Goal: Information Seeking & Learning: Learn about a topic

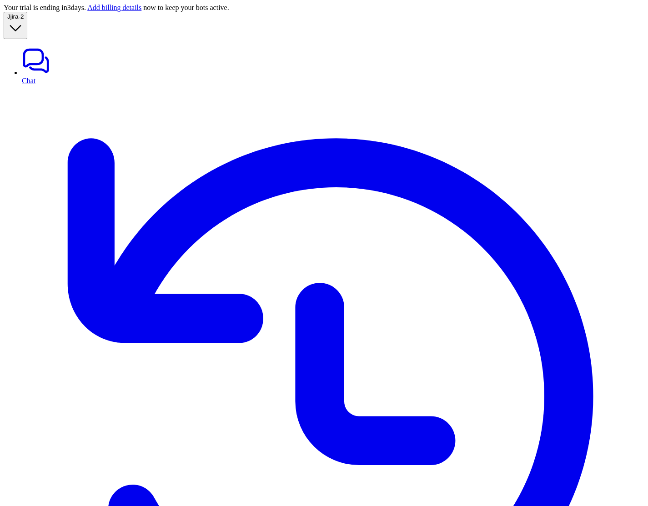
scroll to position [15, 0]
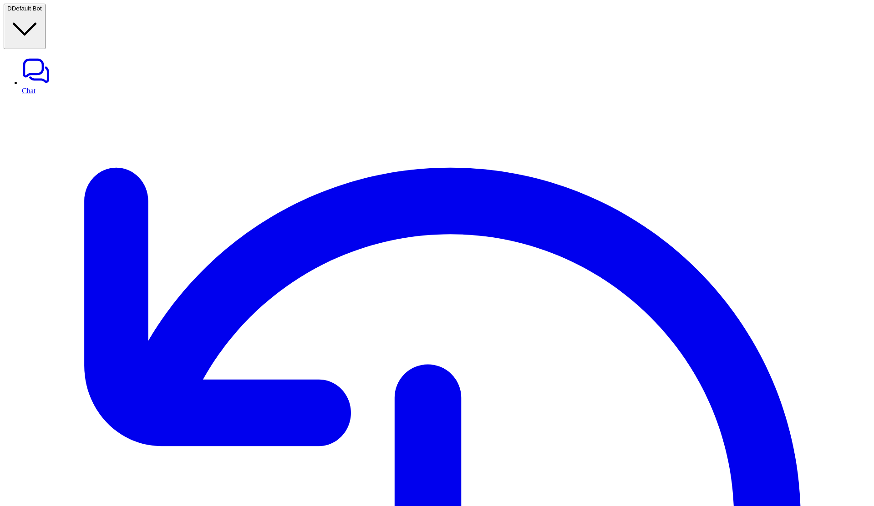
type textarea "**********"
click at [42, 12] on span "Default Bot" at bounding box center [27, 8] width 30 height 7
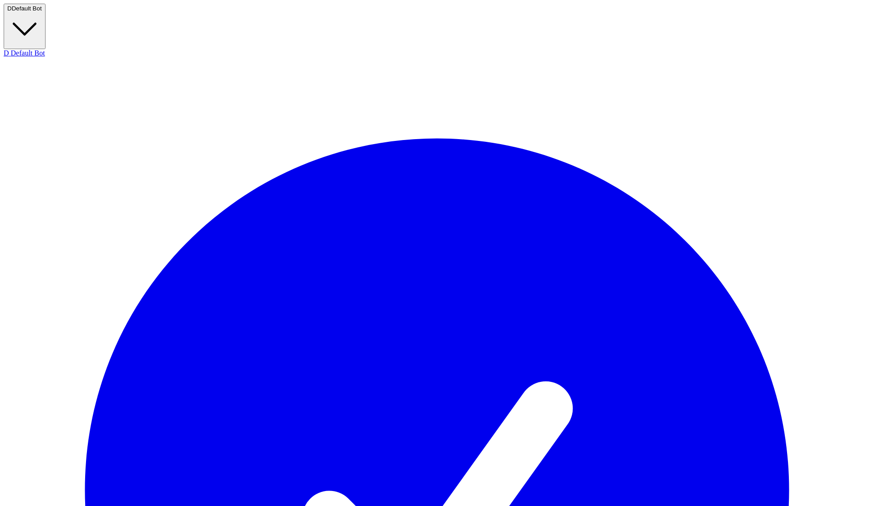
scroll to position [157, 0]
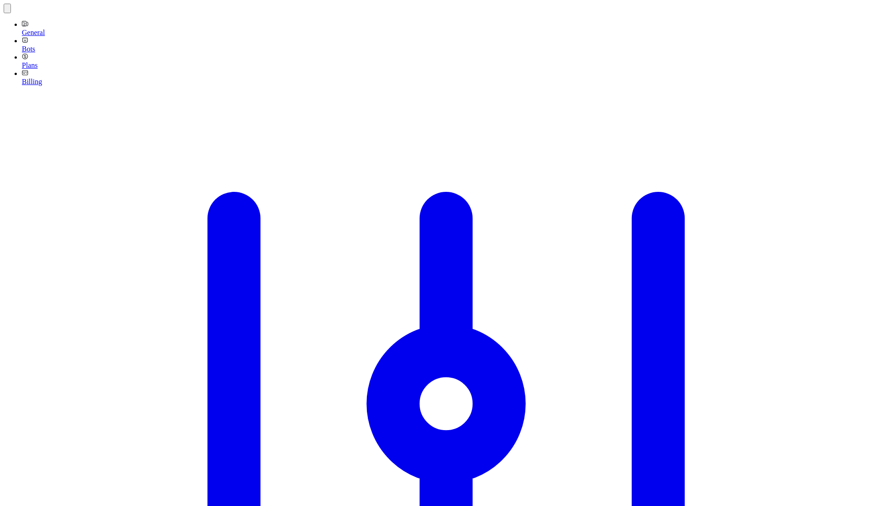
click at [28, 35] on link "General" at bounding box center [446, 28] width 848 height 16
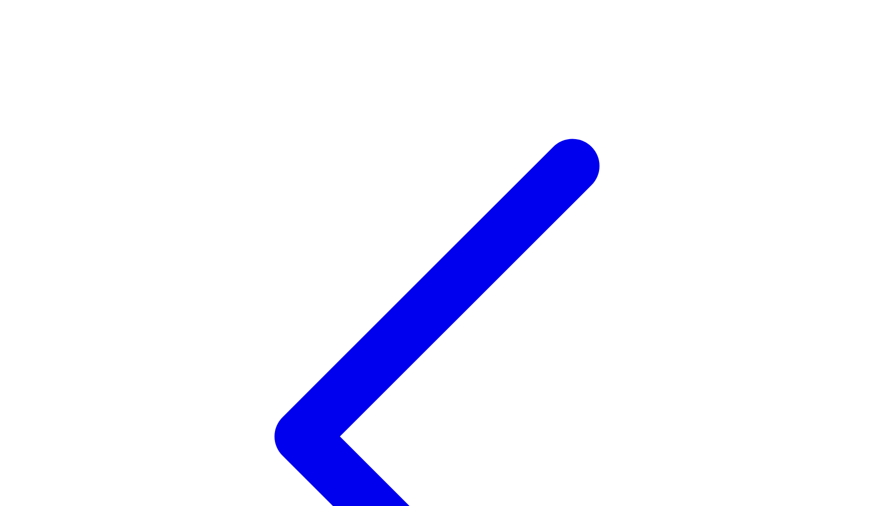
type input "**********"
click at [11, 9] on icon at bounding box center [437, 437] width 866 height 866
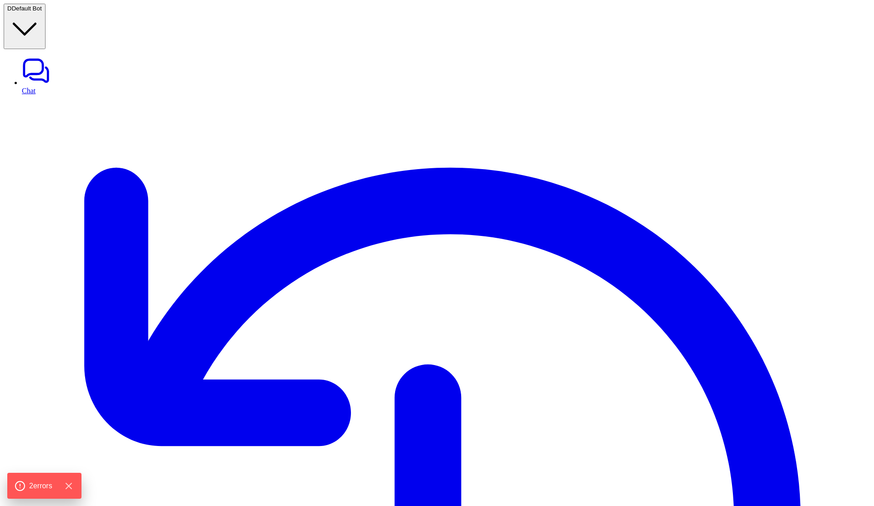
click at [45, 15] on button "D Default Bot" at bounding box center [25, 26] width 42 height 45
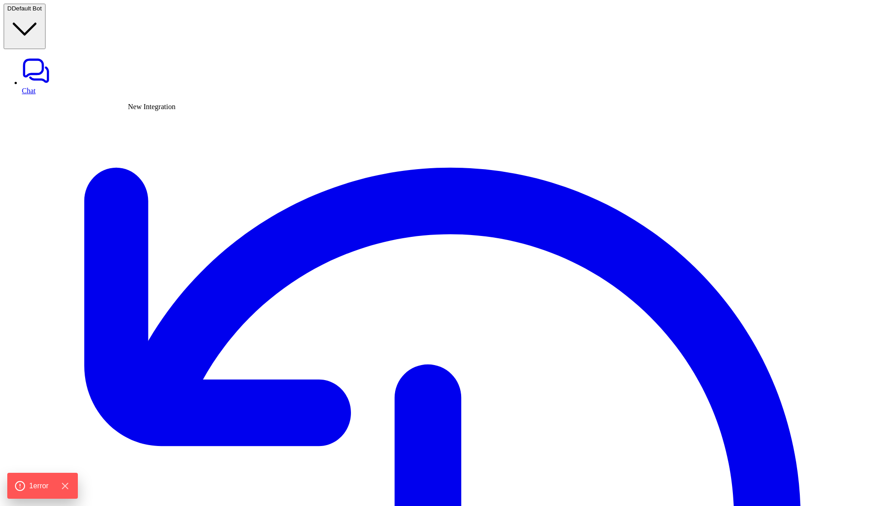
click at [69, 485] on icon "Hide Errors" at bounding box center [67, 486] width 6 height 6
type textarea "**********"
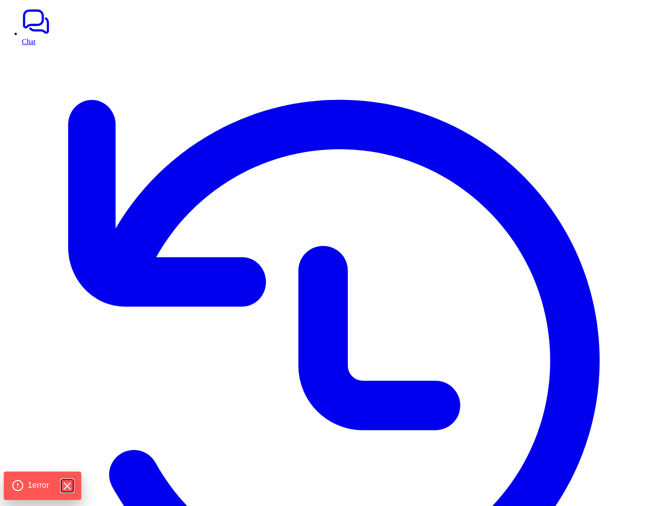
click at [68, 486] on icon "Hide Errors" at bounding box center [67, 486] width 12 height 12
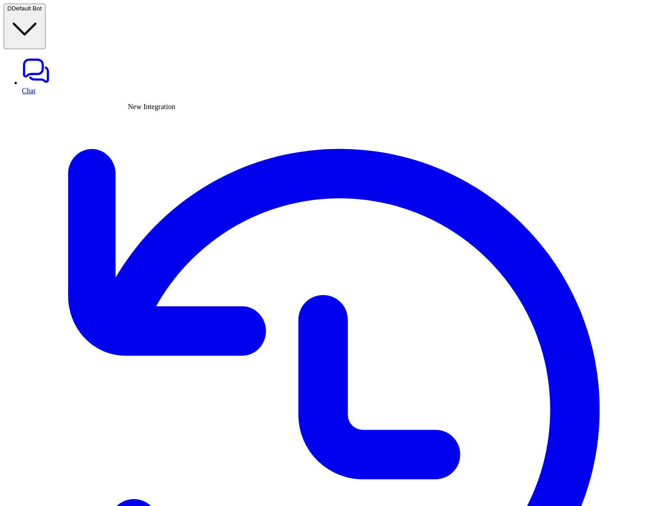
type textarea "**********"
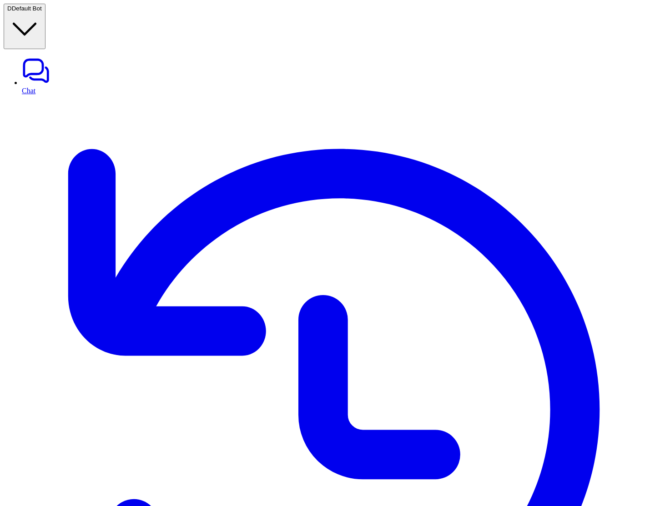
click at [40, 56] on link "Chat" at bounding box center [337, 75] width 630 height 38
type textarea "**********"
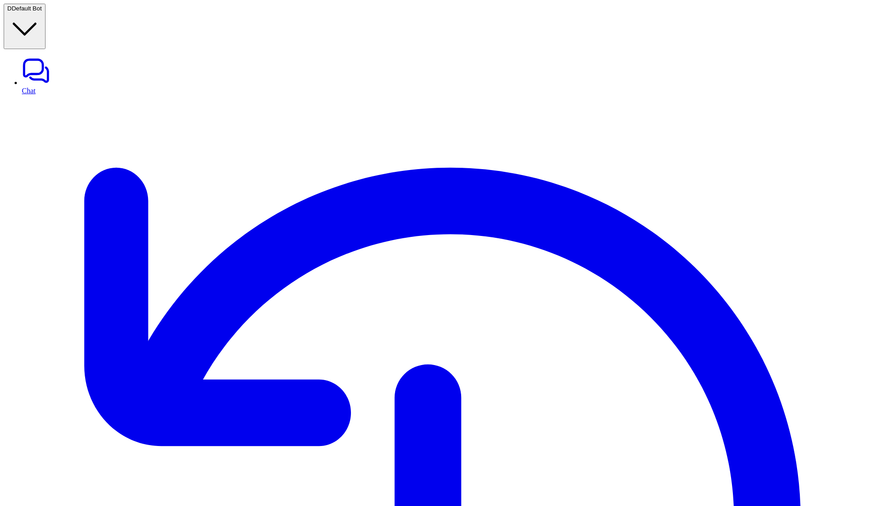
drag, startPoint x: 386, startPoint y: 149, endPoint x: 433, endPoint y: 149, distance: 46.9
drag, startPoint x: 389, startPoint y: 172, endPoint x: 466, endPoint y: 172, distance: 76.9
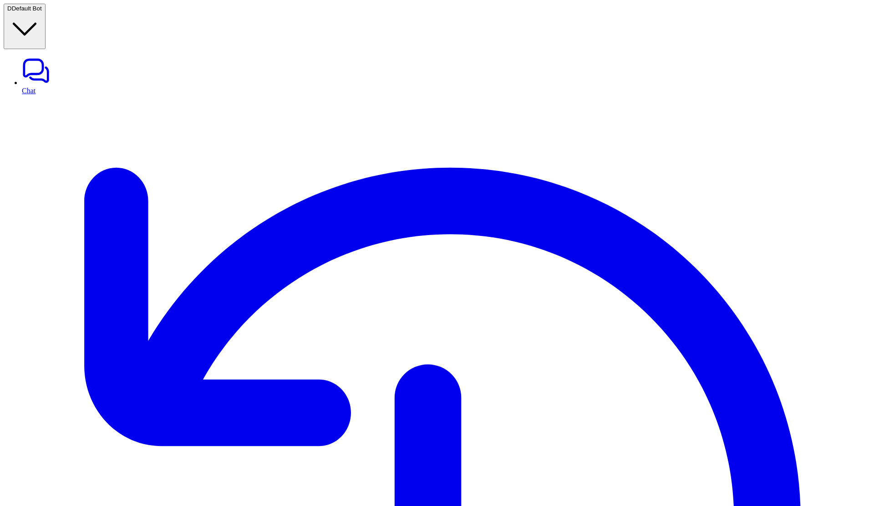
drag, startPoint x: 413, startPoint y: 179, endPoint x: 514, endPoint y: 179, distance: 101.5
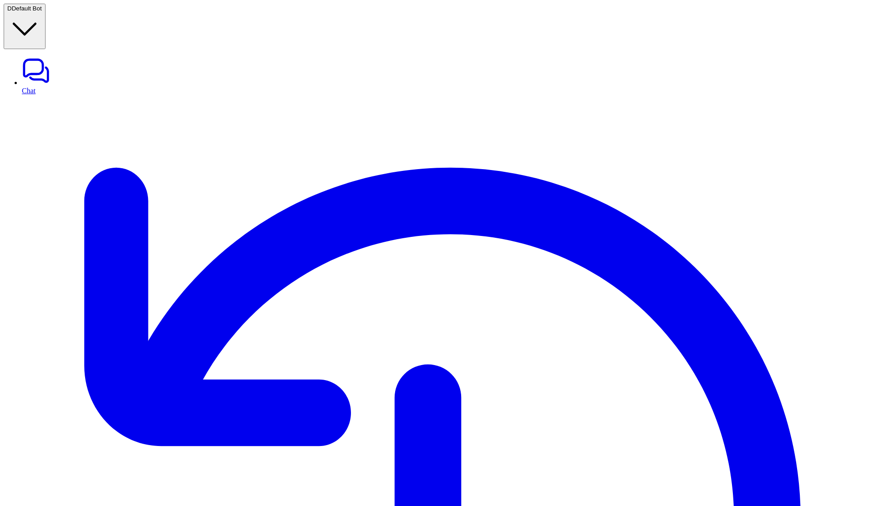
scroll to position [83, 0]
drag, startPoint x: 465, startPoint y: 252, endPoint x: 550, endPoint y: 262, distance: 86.2
drag, startPoint x: 365, startPoint y: 273, endPoint x: 528, endPoint y: 312, distance: 167.9
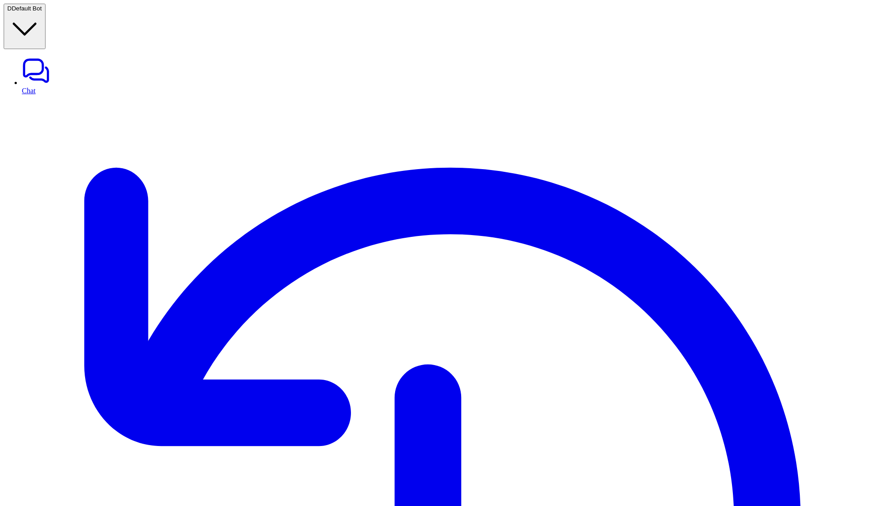
drag, startPoint x: 369, startPoint y: 320, endPoint x: 581, endPoint y: 352, distance: 214.5
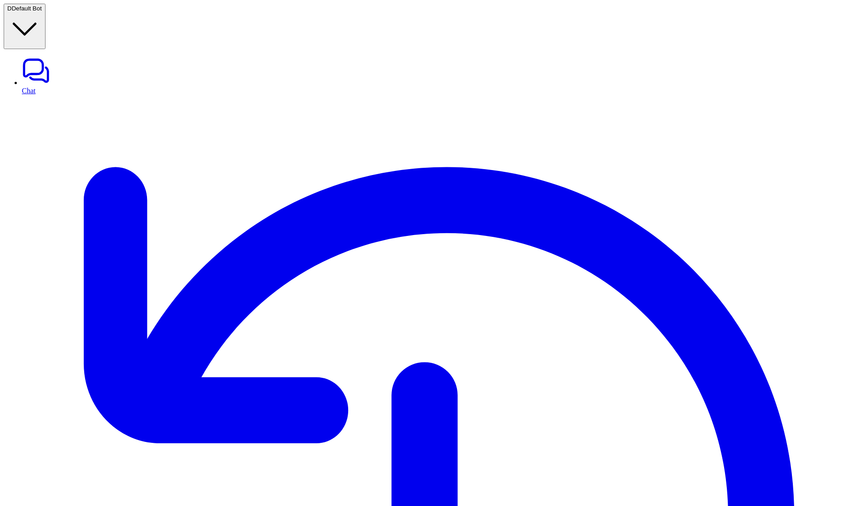
scroll to position [1, 0]
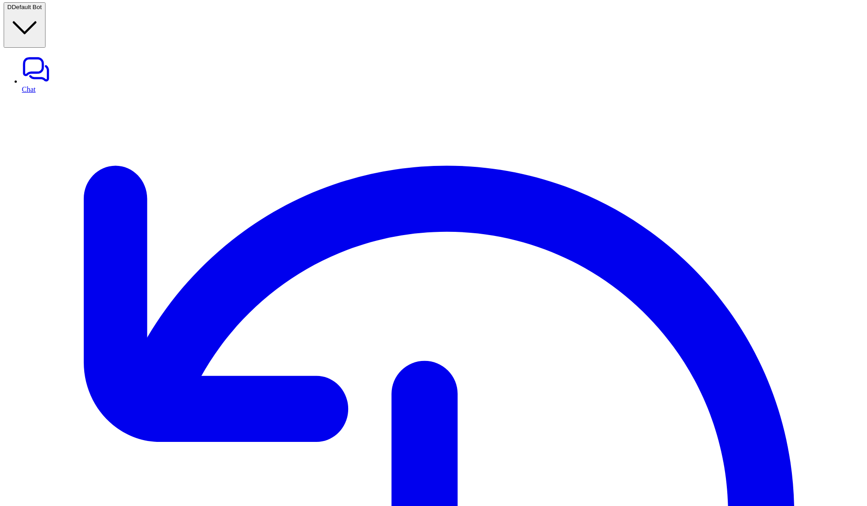
drag, startPoint x: 664, startPoint y: 112, endPoint x: 504, endPoint y: 140, distance: 162.1
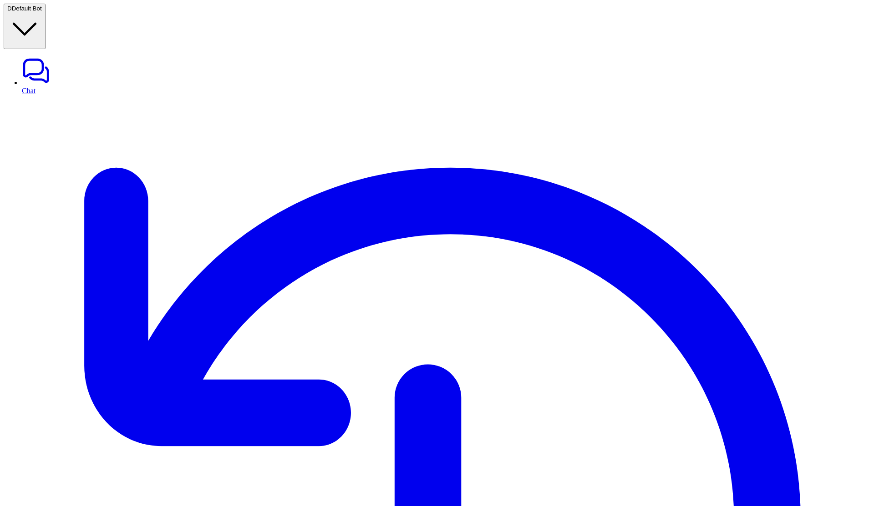
drag, startPoint x: 748, startPoint y: 72, endPoint x: 843, endPoint y: 71, distance: 95.1
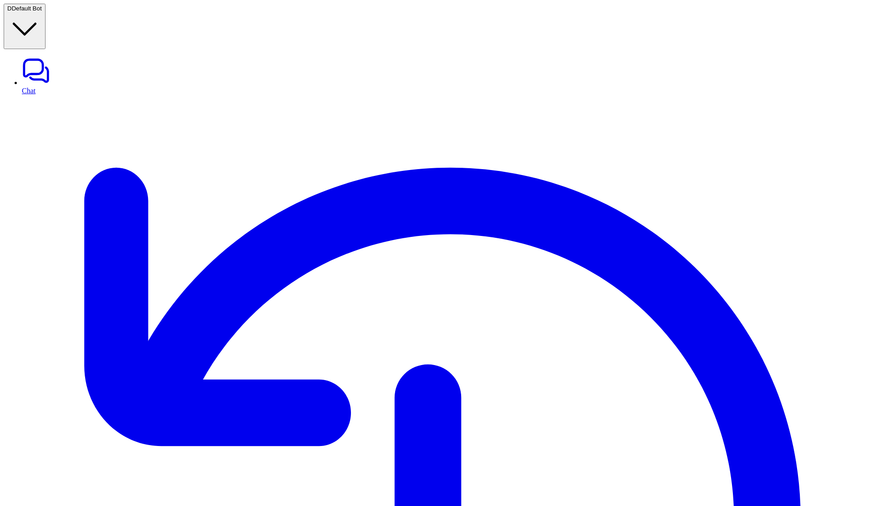
drag, startPoint x: 175, startPoint y: 167, endPoint x: 249, endPoint y: 165, distance: 74.6
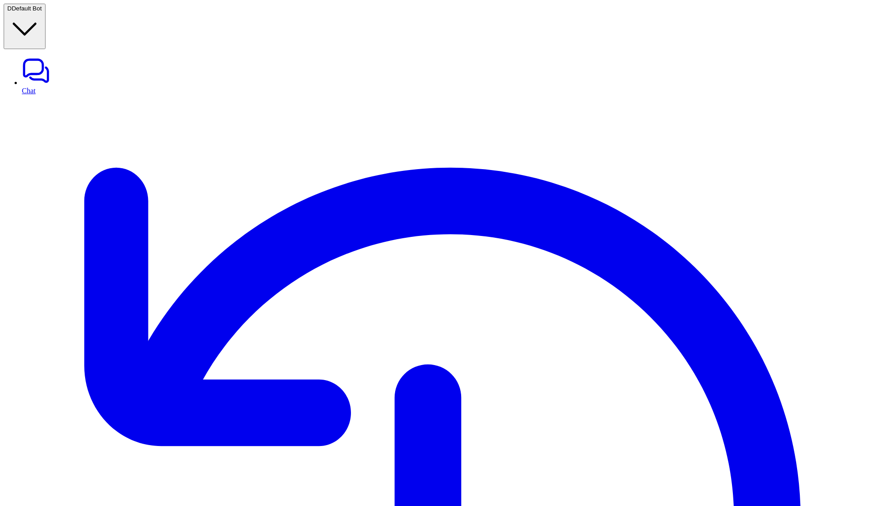
drag, startPoint x: 742, startPoint y: 175, endPoint x: 799, endPoint y: 175, distance: 56.9
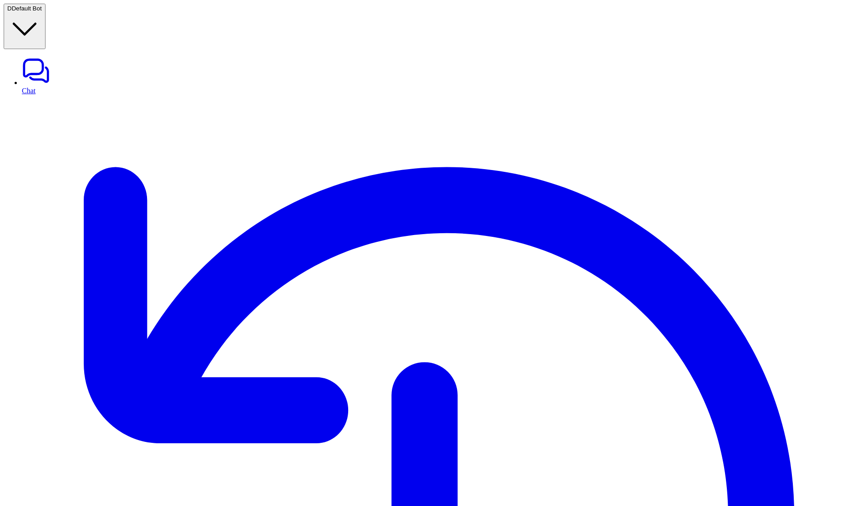
drag, startPoint x: 308, startPoint y: 74, endPoint x: 369, endPoint y: 74, distance: 60.5
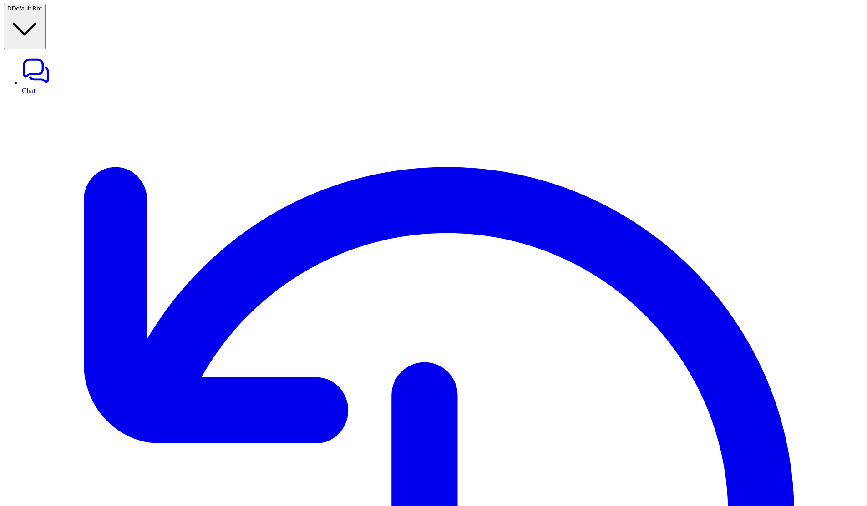
copy div "eesel Chat"
